Goal: Information Seeking & Learning: Check status

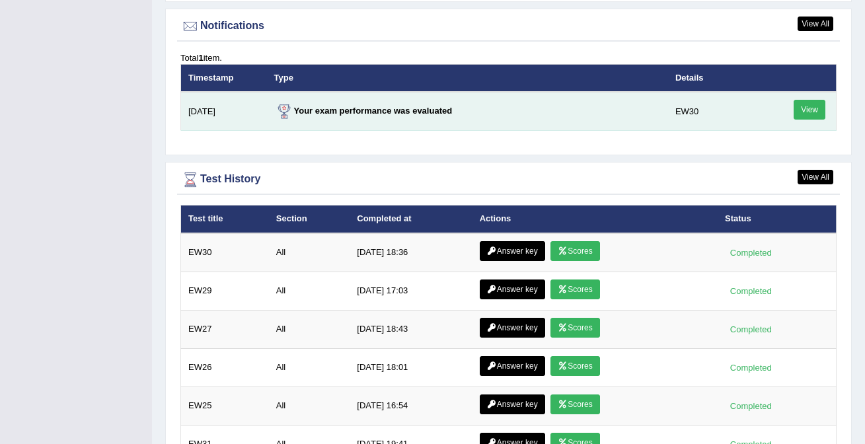
click at [802, 103] on link "View" at bounding box center [809, 110] width 32 height 20
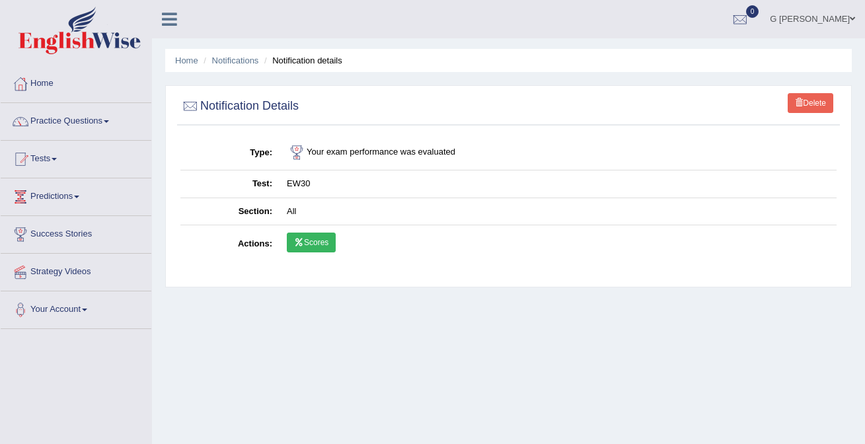
click at [336, 244] on link "Scores" at bounding box center [311, 243] width 49 height 20
click at [107, 89] on link "Home" at bounding box center [76, 81] width 151 height 33
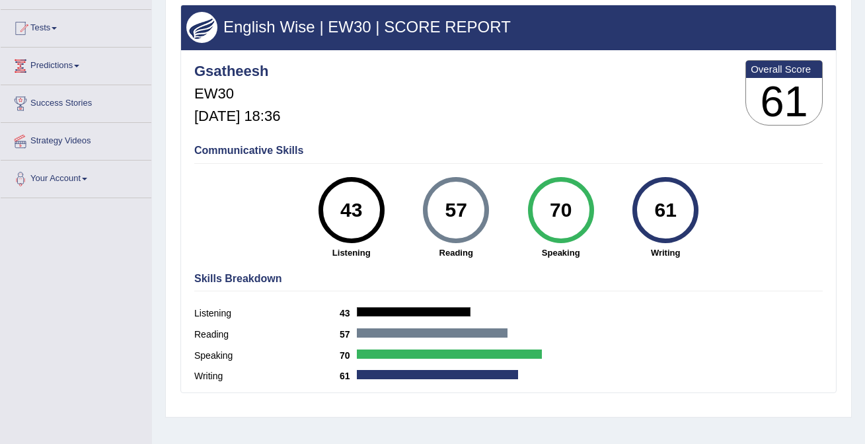
scroll to position [131, 0]
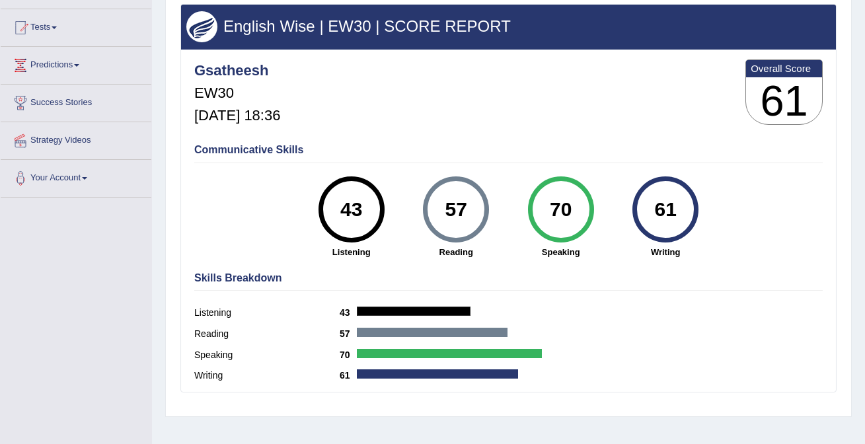
drag, startPoint x: 465, startPoint y: 201, endPoint x: 449, endPoint y: 201, distance: 16.5
click at [449, 201] on div "57" at bounding box center [456, 209] width 48 height 55
click at [513, 243] on div "70 Speaking" at bounding box center [560, 217] width 104 height 82
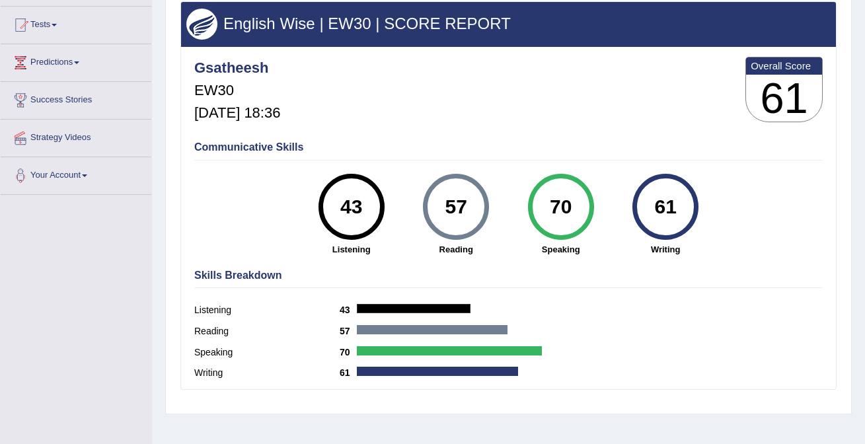
drag, startPoint x: 573, startPoint y: 207, endPoint x: 519, endPoint y: 207, distance: 53.5
click at [519, 207] on div "70 Speaking" at bounding box center [560, 215] width 104 height 82
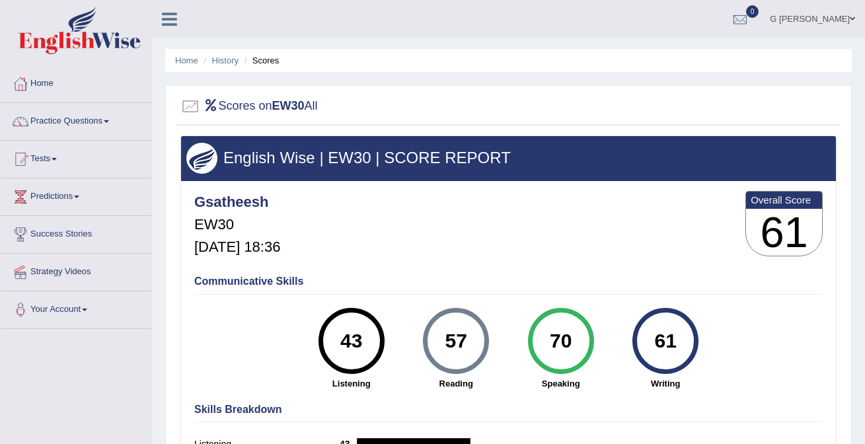
scroll to position [30, 0]
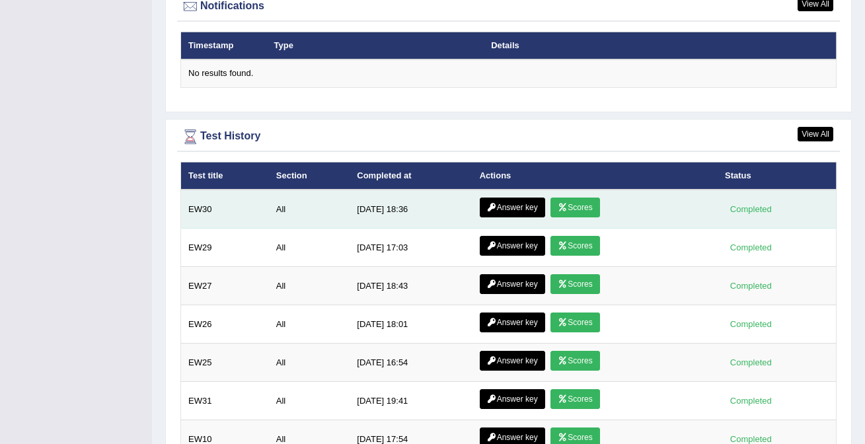
scroll to position [1631, 0]
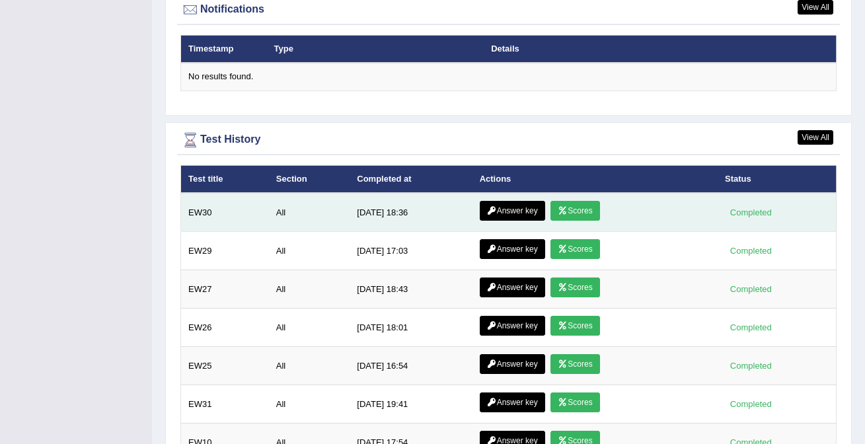
click at [518, 201] on link "Answer key" at bounding box center [512, 211] width 65 height 20
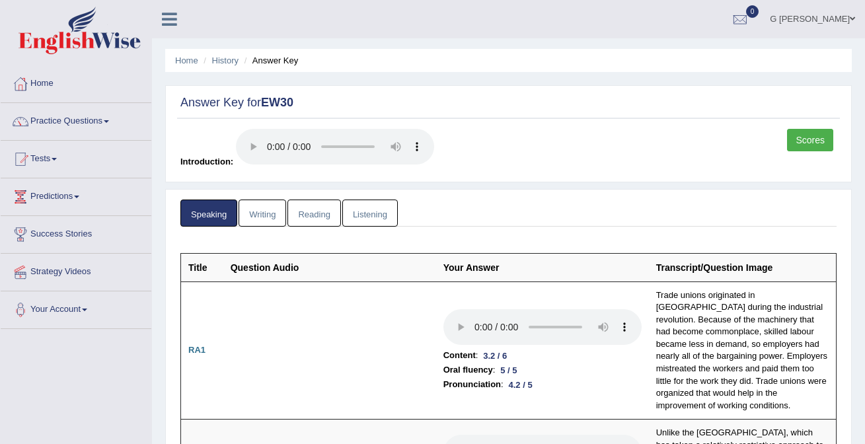
click at [266, 219] on link "Writing" at bounding box center [262, 212] width 48 height 27
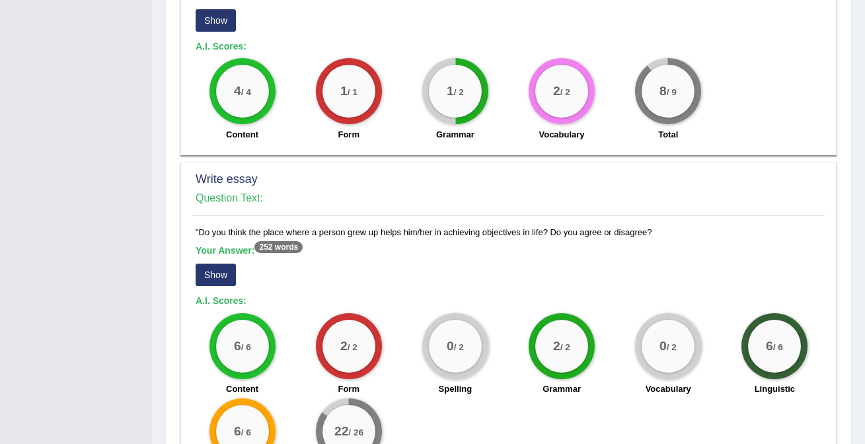
scroll to position [860, 0]
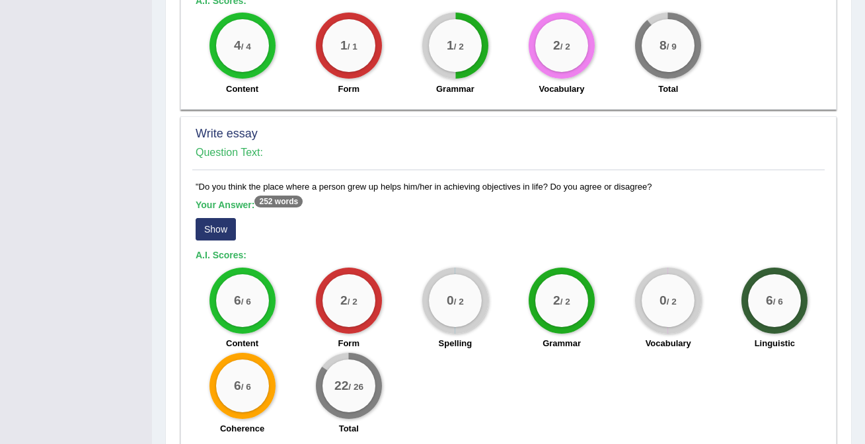
click at [231, 219] on button "Show" at bounding box center [216, 229] width 40 height 22
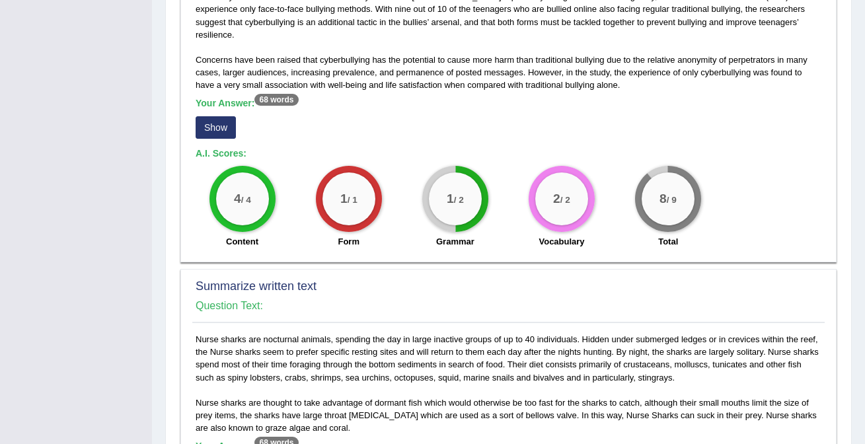
scroll to position [0, 0]
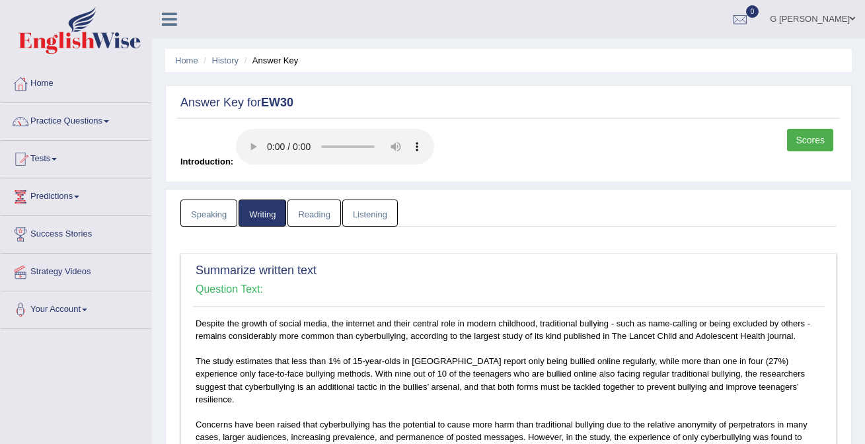
click at [324, 212] on link "Reading" at bounding box center [313, 212] width 53 height 27
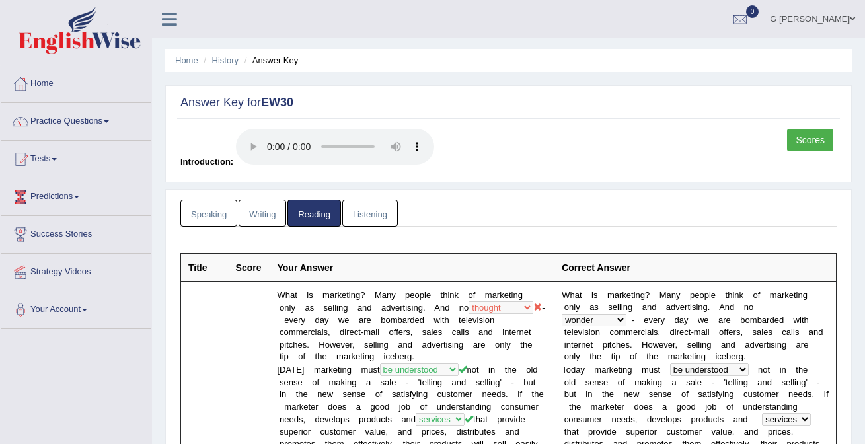
click at [375, 222] on link "Listening" at bounding box center [369, 212] width 55 height 27
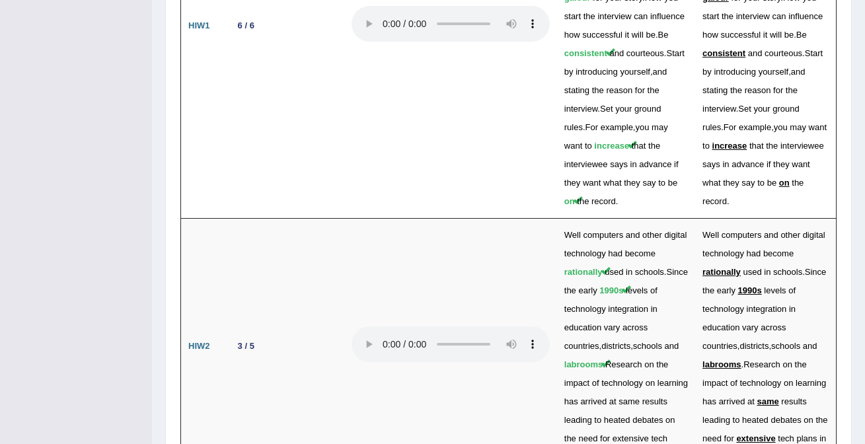
scroll to position [3282, 0]
